Goal: Information Seeking & Learning: Learn about a topic

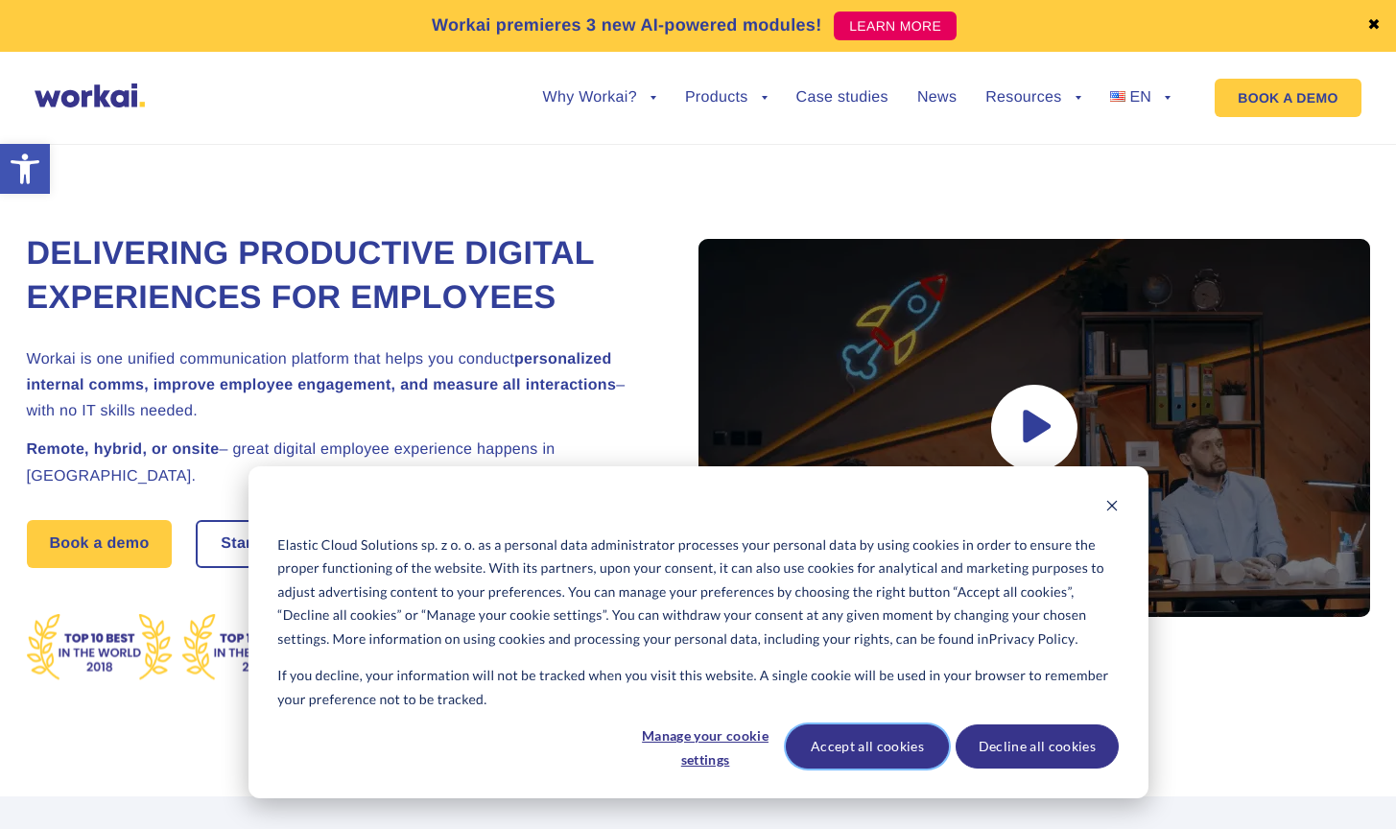
click at [898, 744] on button "Accept all cookies" at bounding box center [867, 746] width 163 height 44
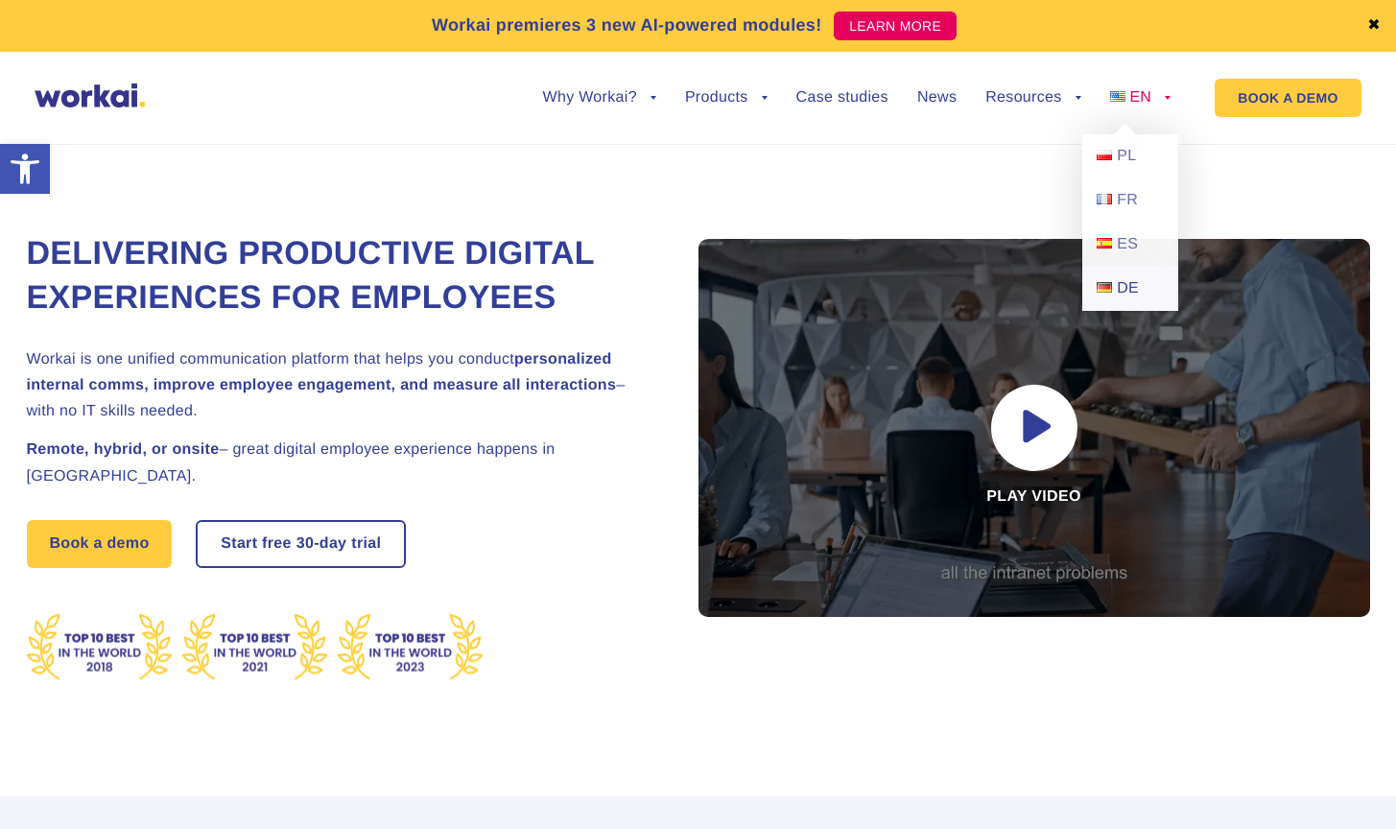
click at [1125, 295] on span "DE" at bounding box center [1128, 288] width 22 height 16
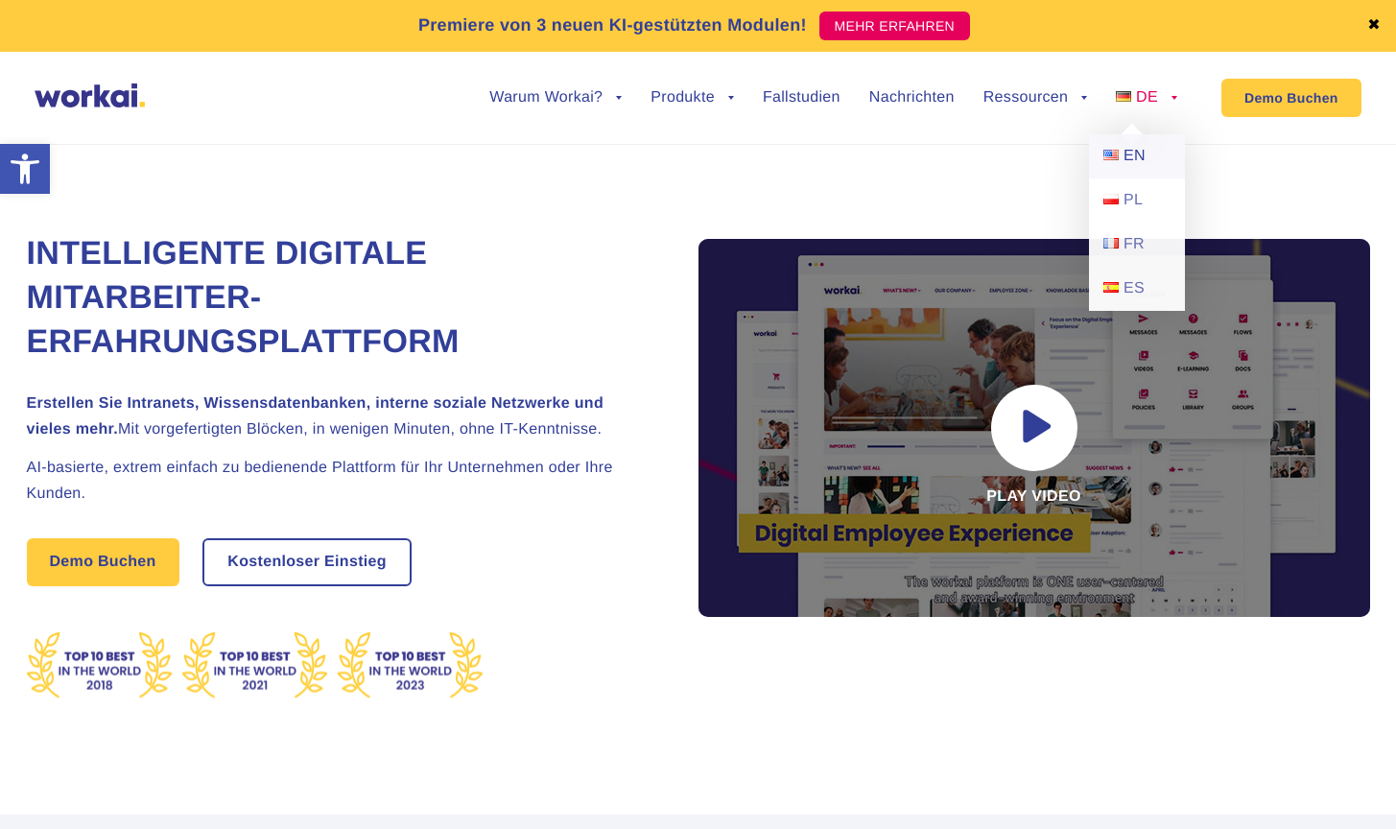
click at [1141, 160] on span "EN" at bounding box center [1134, 156] width 22 height 16
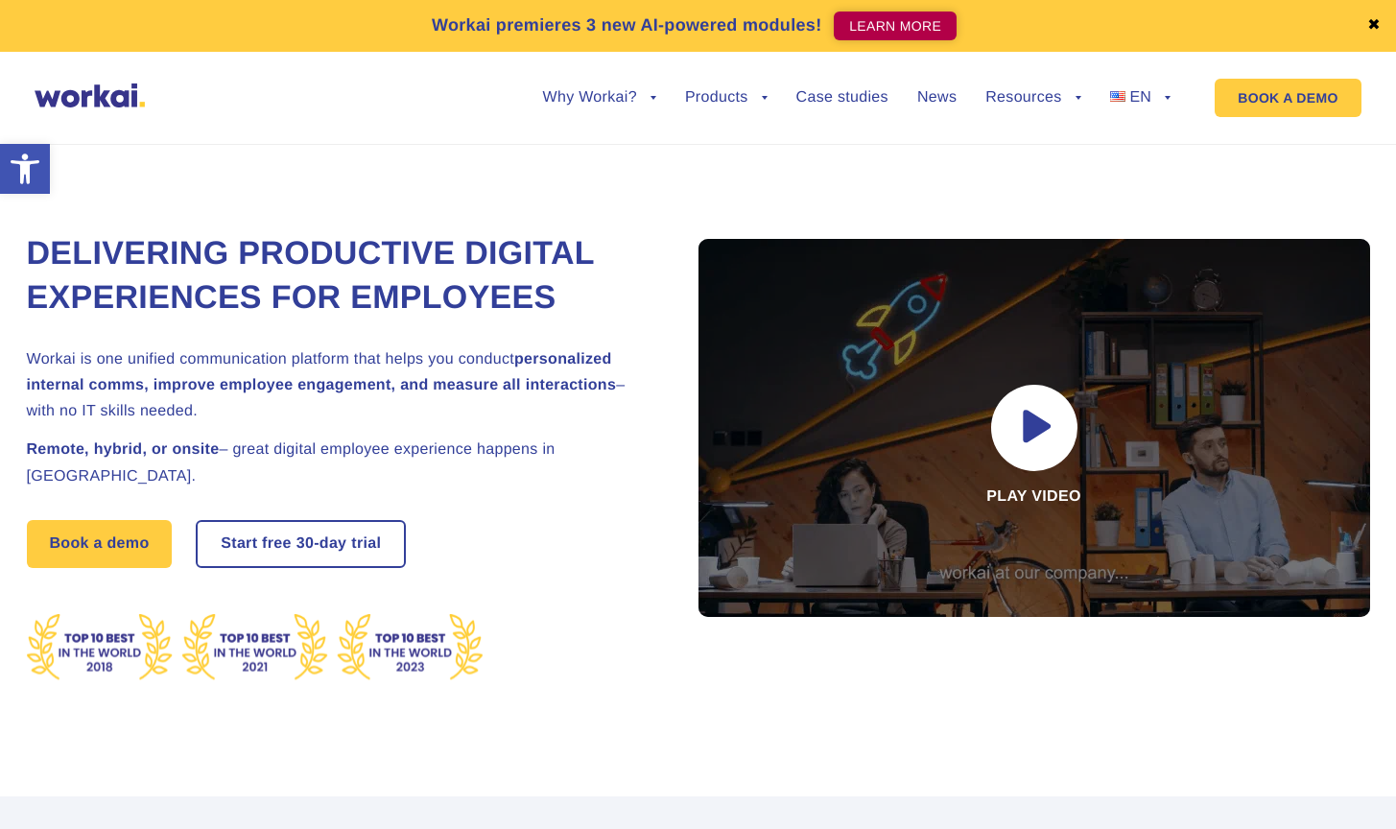
click at [925, 23] on link "LEARN MORE" at bounding box center [895, 26] width 123 height 29
